Goal: Task Accomplishment & Management: Manage account settings

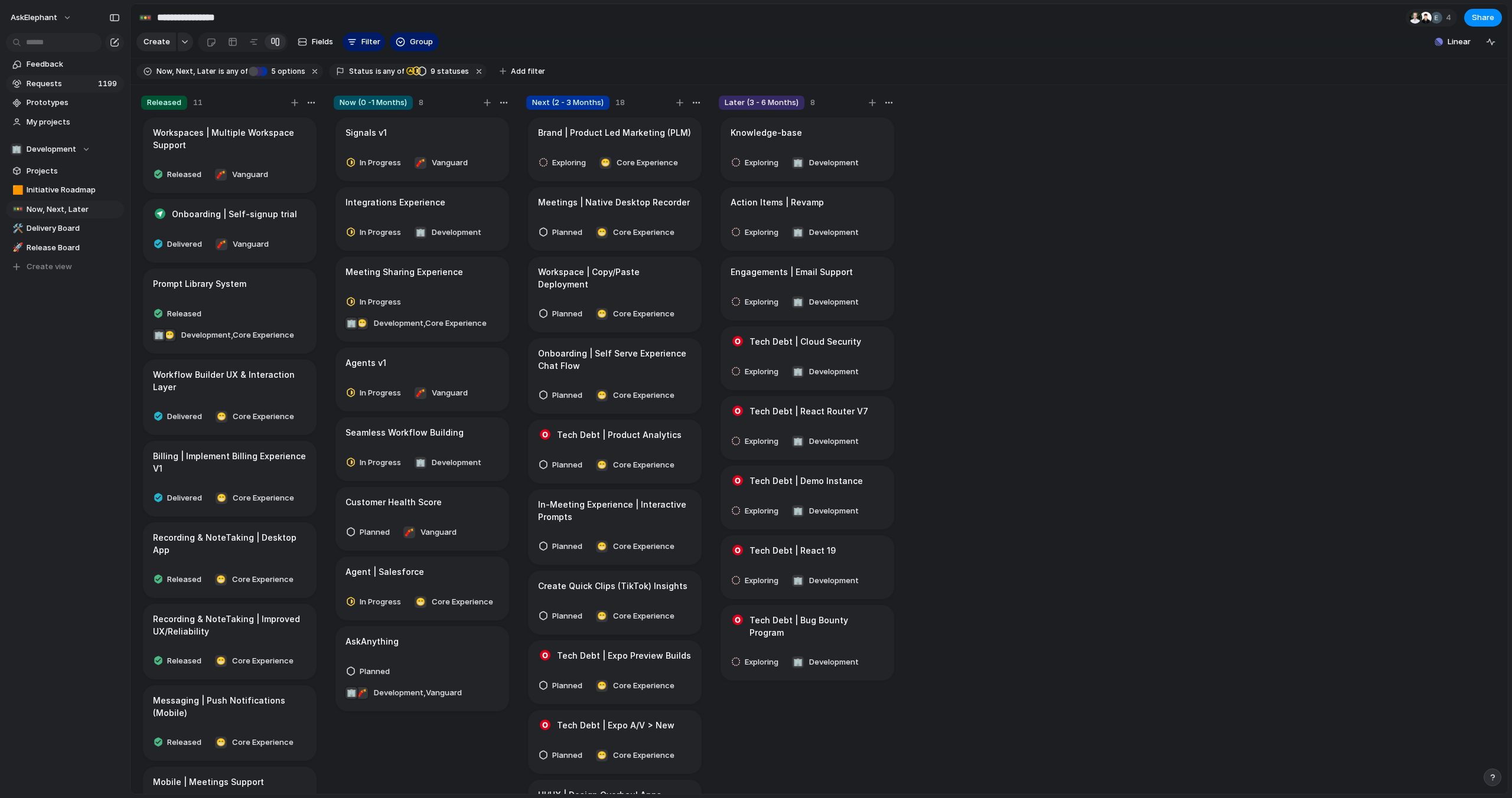
click at [53, 80] on span "Requests" at bounding box center [60, 84] width 68 height 12
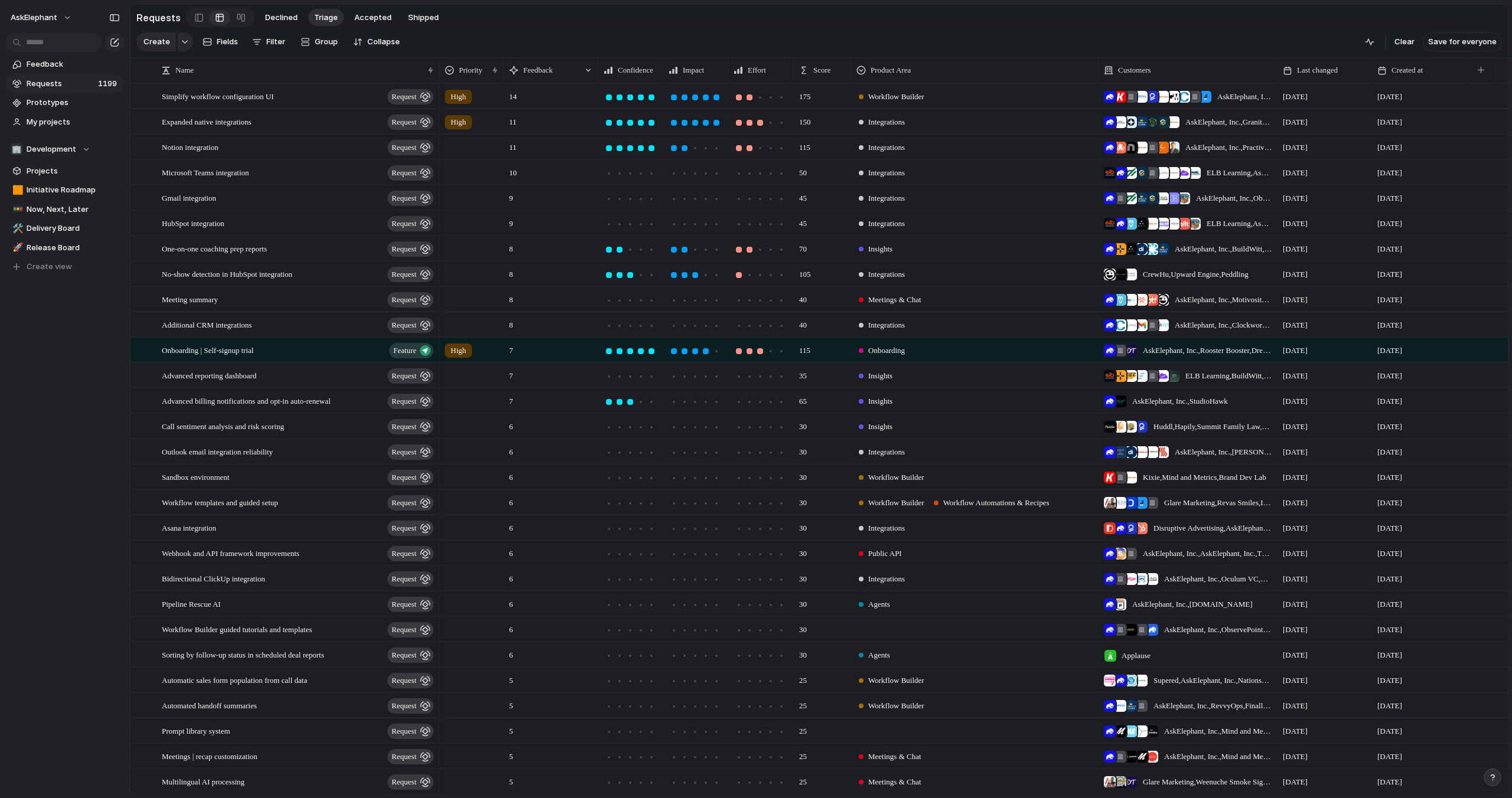
click at [87, 83] on span "Requests" at bounding box center [60, 84] width 68 height 12
click at [41, 16] on span "AskElephant" at bounding box center [34, 18] width 47 height 12
click at [43, 44] on span "Settings" at bounding box center [43, 44] width 33 height 12
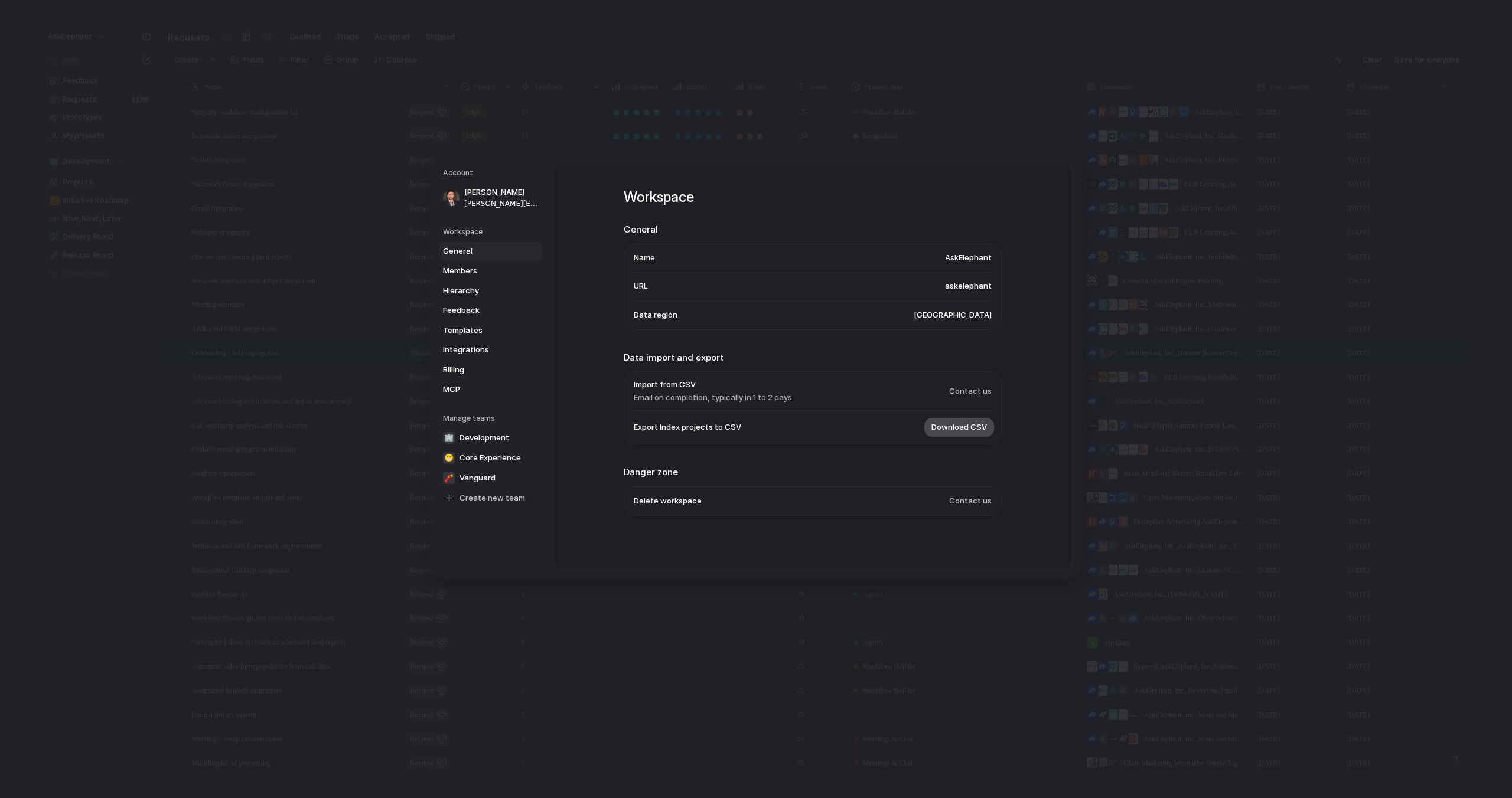
scroll to position [3, 0]
click at [470, 310] on span "Feedback" at bounding box center [481, 310] width 75 height 12
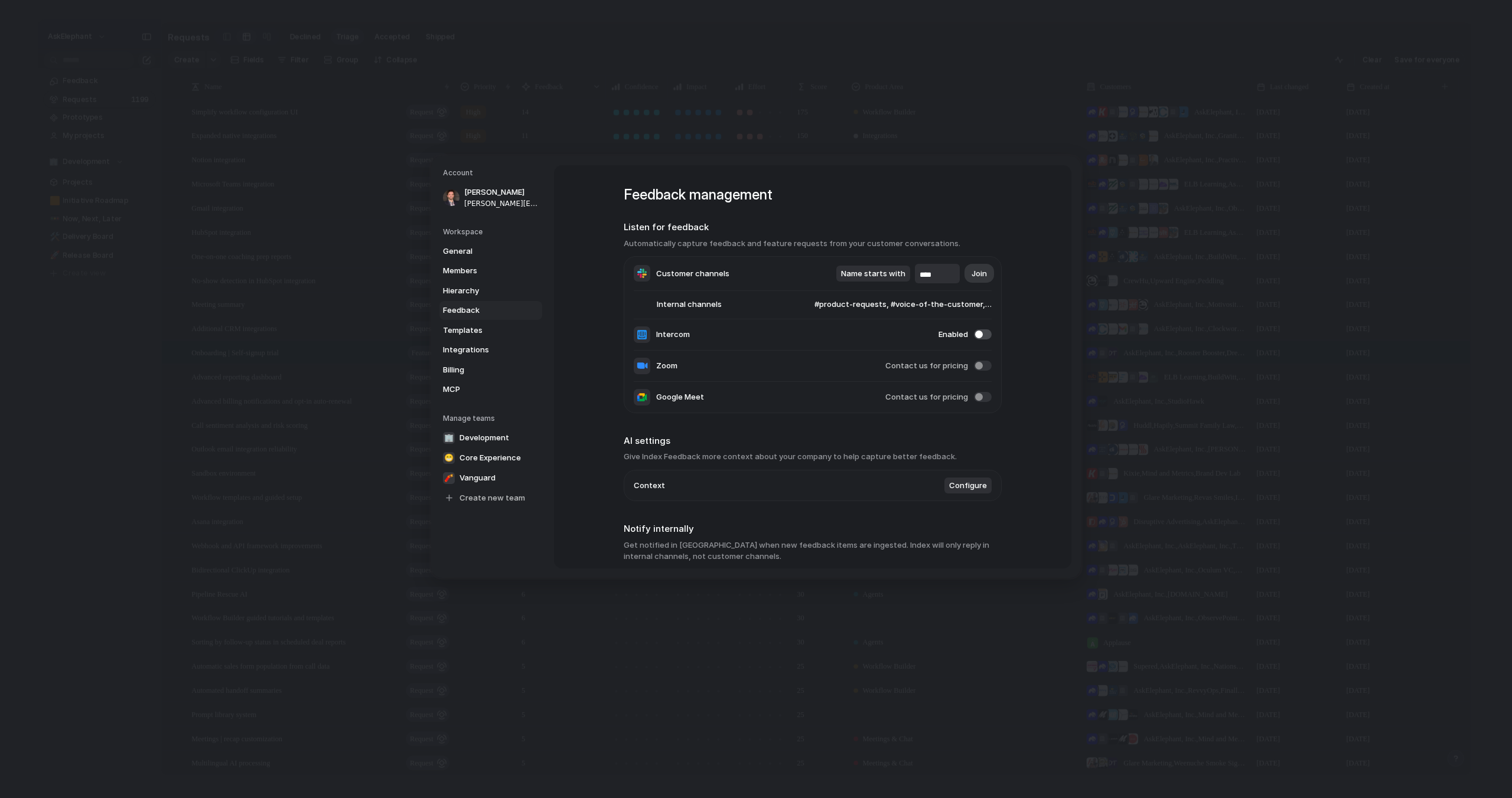
click at [893, 298] on li "Internal channels #product-requests, #voice-of-the-customer, #agent-requests" at bounding box center [812, 305] width 358 height 28
click at [905, 302] on span "#product-requests, #voice-of-the-customer, #agent-requests" at bounding box center [891, 305] width 200 height 12
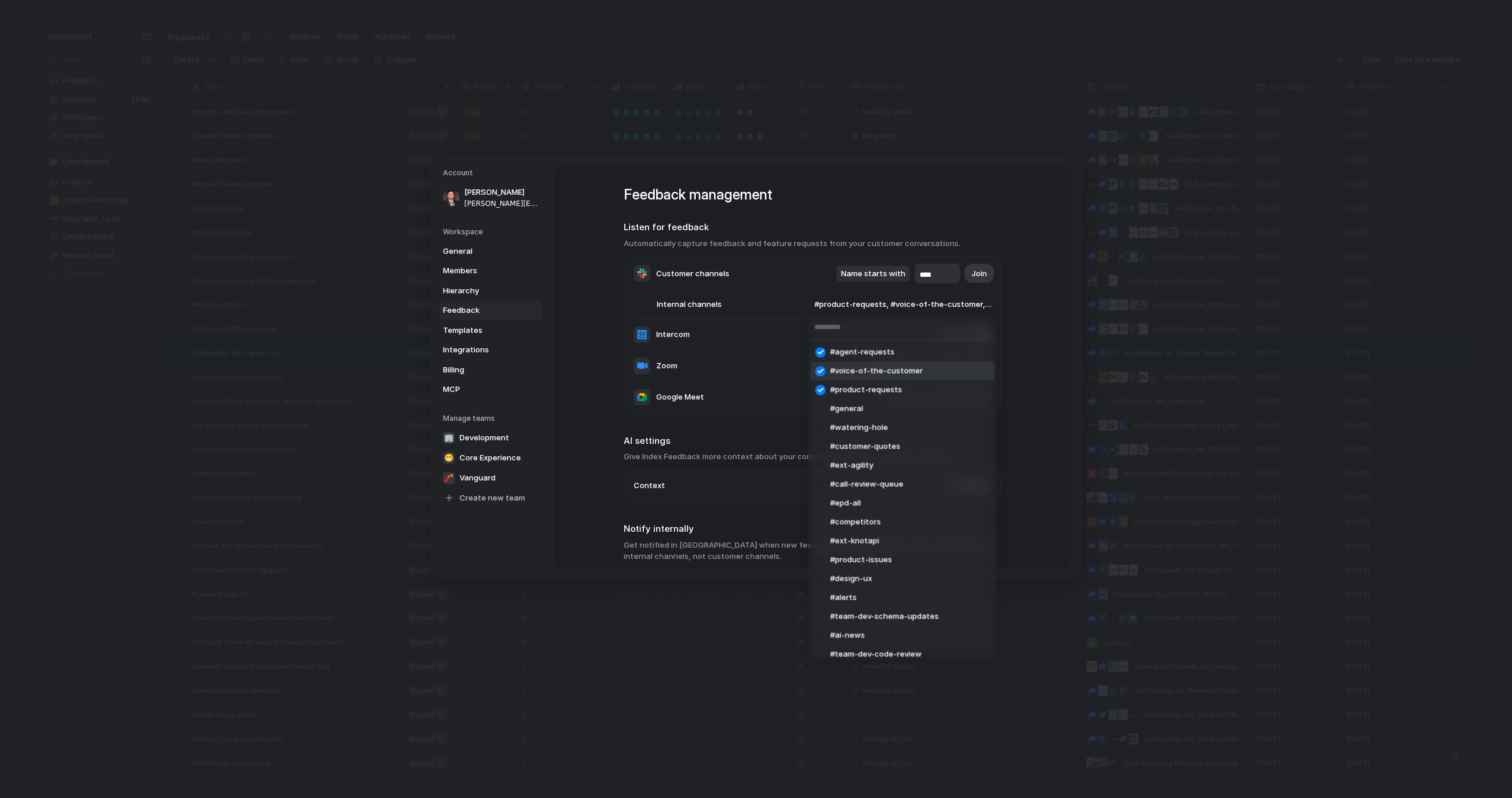
click at [771, 294] on div "#agent-requests #voice-of-the-customer #product-requests #general #watering-hol…" at bounding box center [756, 399] width 1512 height 798
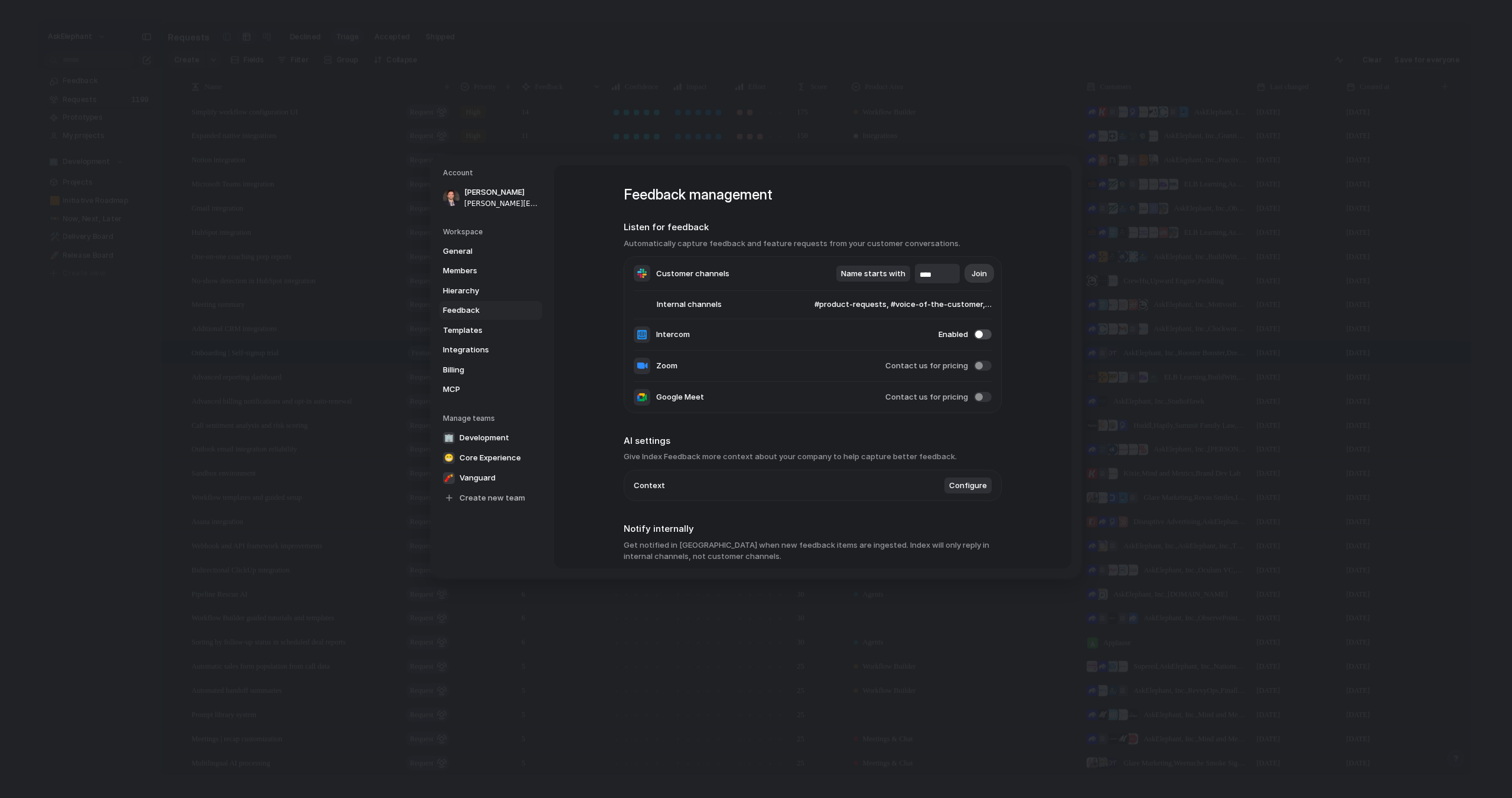
click at [928, 172] on div "Feedback management Listen for feedback Automatically capture feedback and feat…" at bounding box center [812, 471] width 378 height 618
